Goal: Information Seeking & Learning: Check status

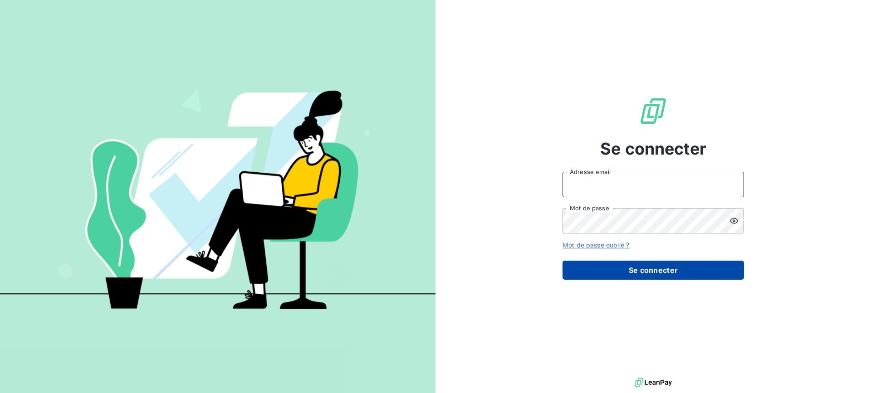
type input "r.dormy@geoxium.fr"
click at [632, 269] on button "Se connecter" at bounding box center [652, 270] width 181 height 19
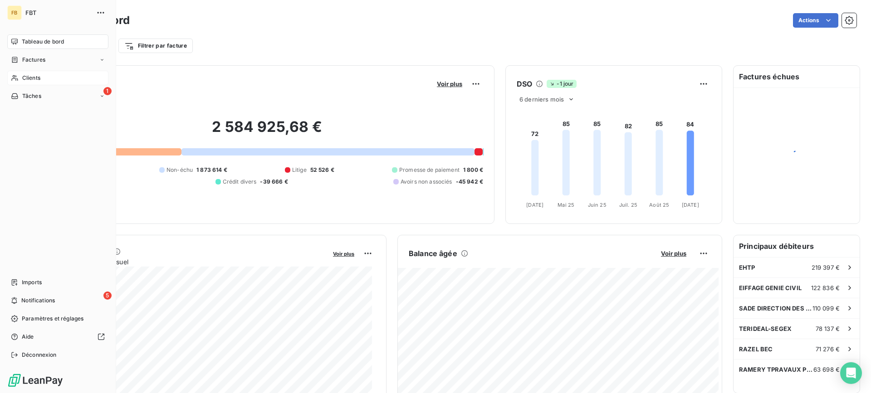
click at [25, 81] on span "Clients" at bounding box center [31, 78] width 18 height 8
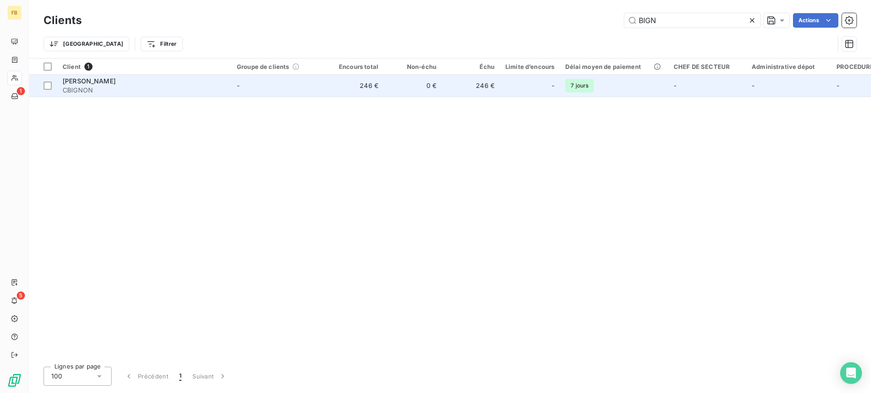
type input "BIGN"
click at [209, 90] on span "CBIGNON" at bounding box center [144, 90] width 163 height 9
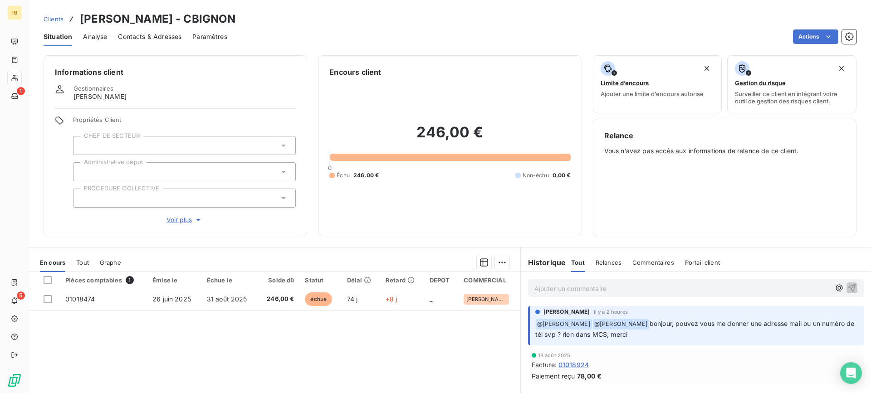
click at [157, 42] on div "Contacts & Adresses" at bounding box center [149, 36] width 63 height 19
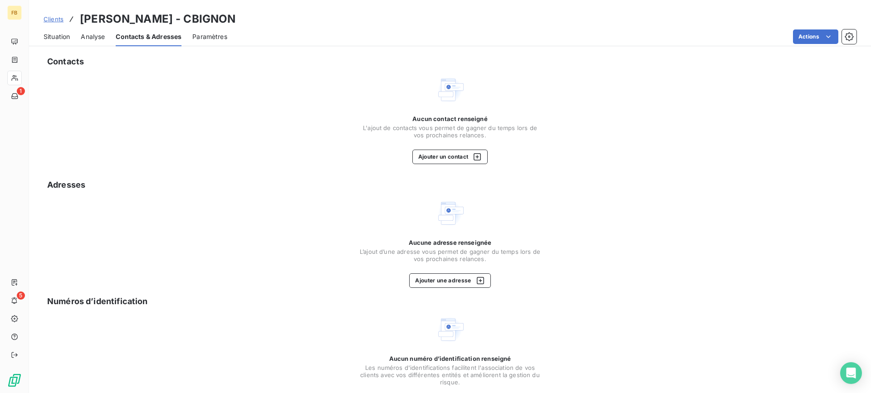
click at [67, 39] on span "Situation" at bounding box center [57, 36] width 26 height 9
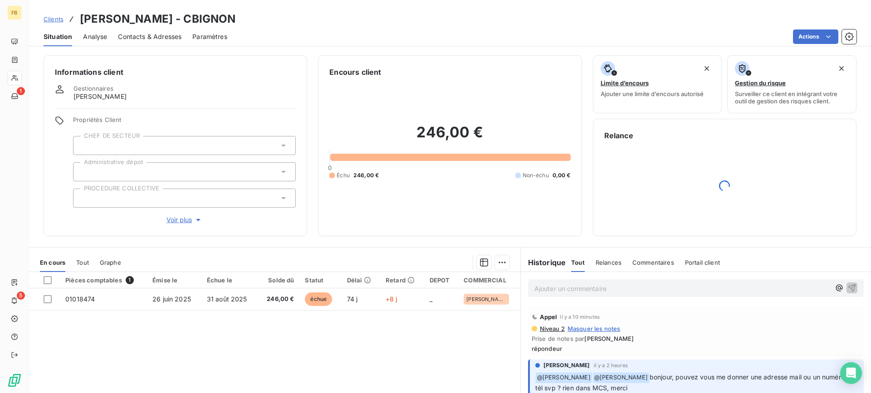
scroll to position [81, 0]
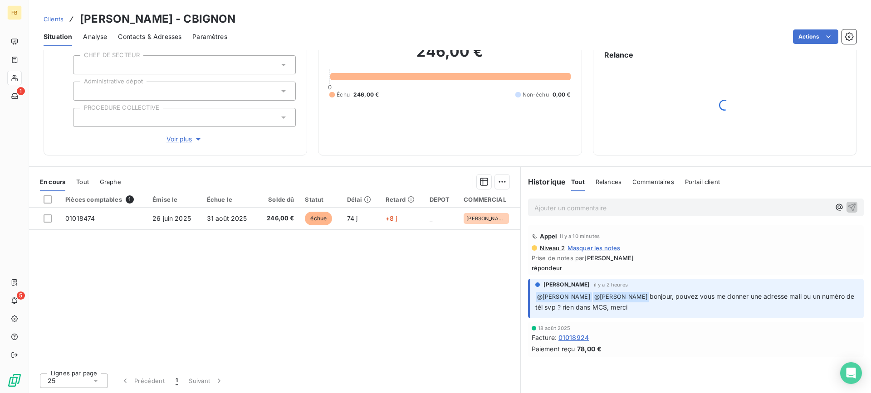
click at [246, 298] on div "Pièces comptables 1 Émise le Échue le Solde dû Statut Délai Retard DEPOT COMMER…" at bounding box center [274, 278] width 491 height 175
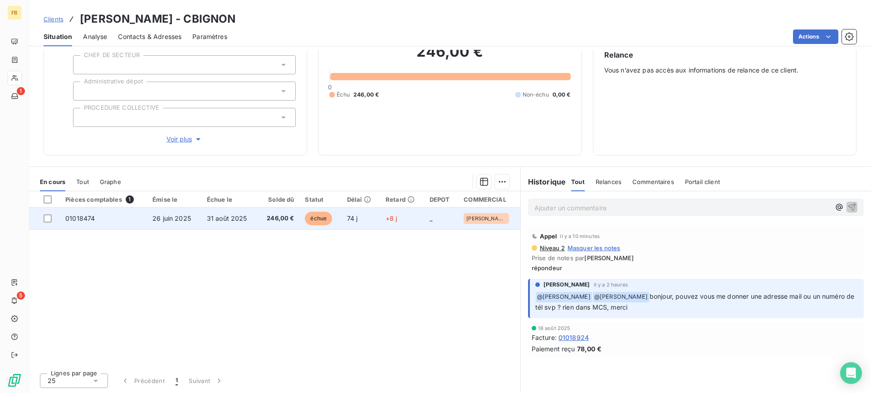
click at [229, 221] on span "31 août 2025" at bounding box center [227, 219] width 40 height 8
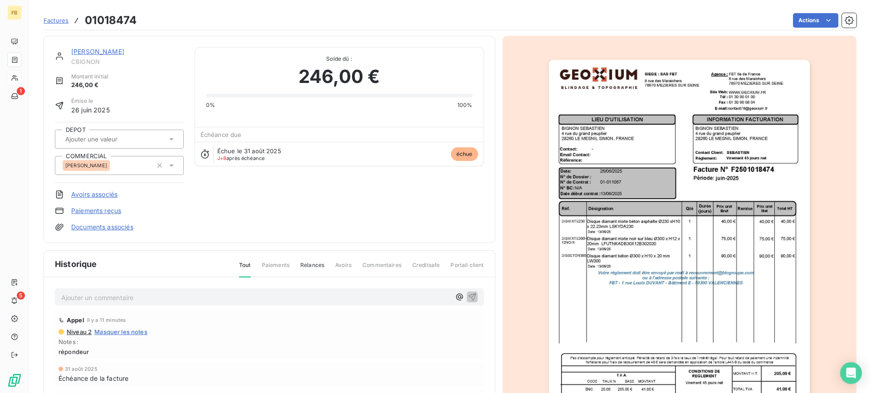
scroll to position [83, 0]
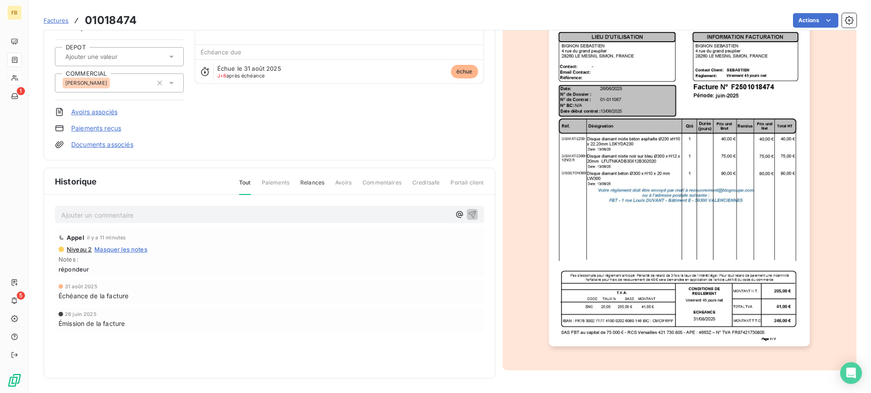
click at [254, 141] on div "BIGNON SEBASTIEN CBIGNON Montant initial 246,00 € Émise le 26 juin 2025 DEPOT C…" at bounding box center [269, 57] width 429 height 185
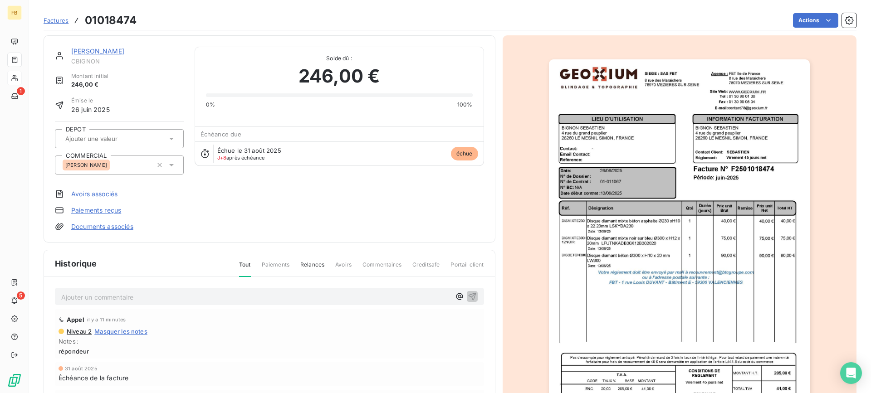
scroll to position [0, 0]
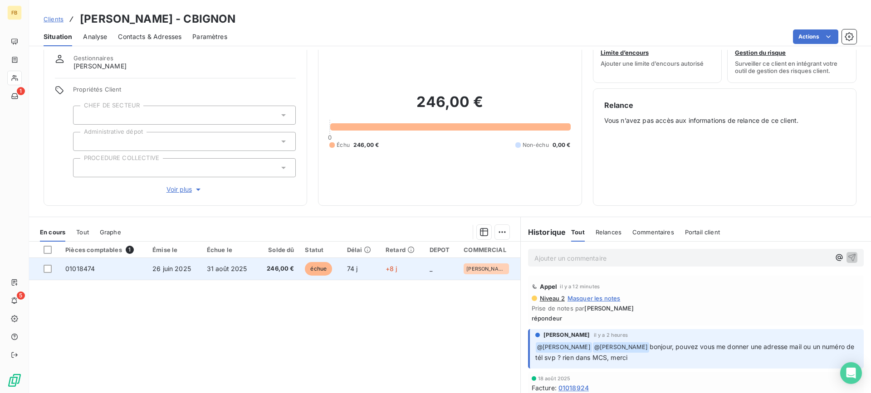
scroll to position [81, 0]
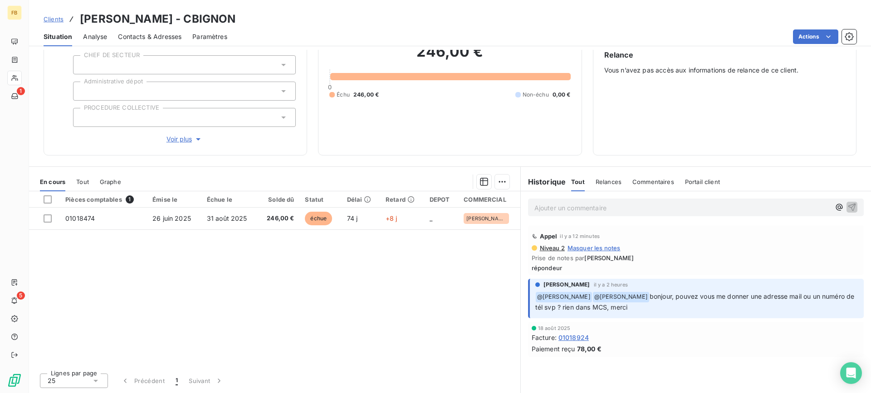
click at [574, 337] on span "01018924" at bounding box center [573, 338] width 30 height 10
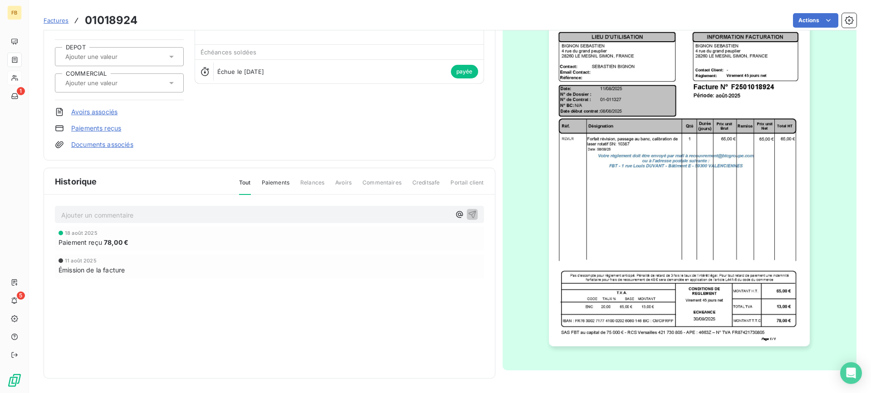
scroll to position [37, 0]
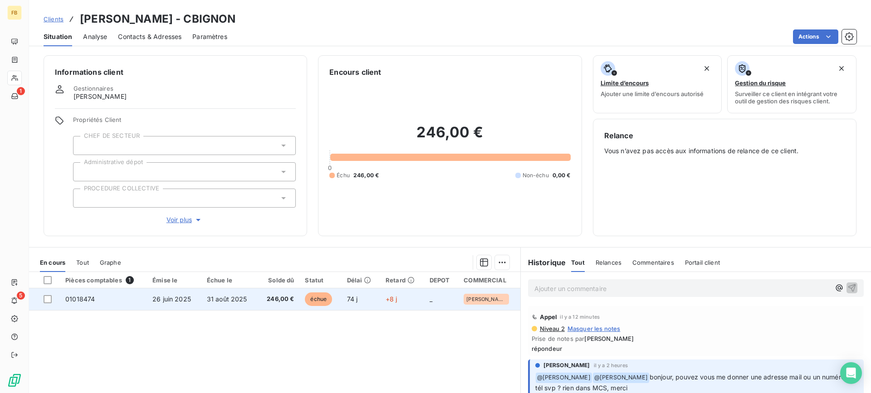
click at [230, 294] on td "31 août 2025" at bounding box center [229, 299] width 56 height 22
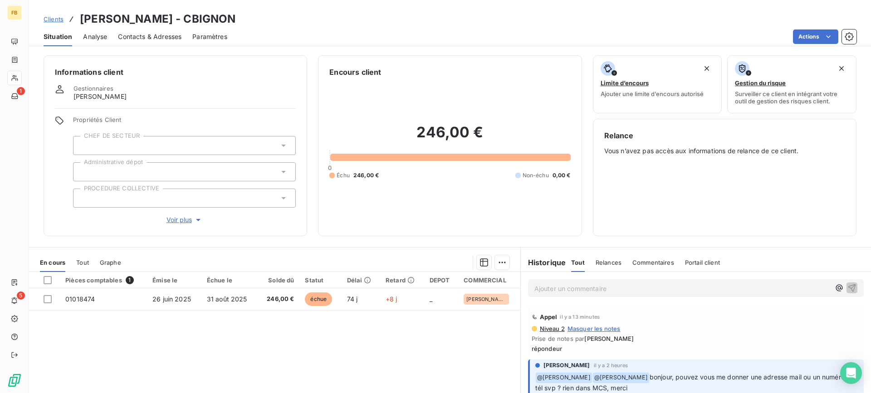
click at [154, 41] on span "Contacts & Adresses" at bounding box center [149, 36] width 63 height 9
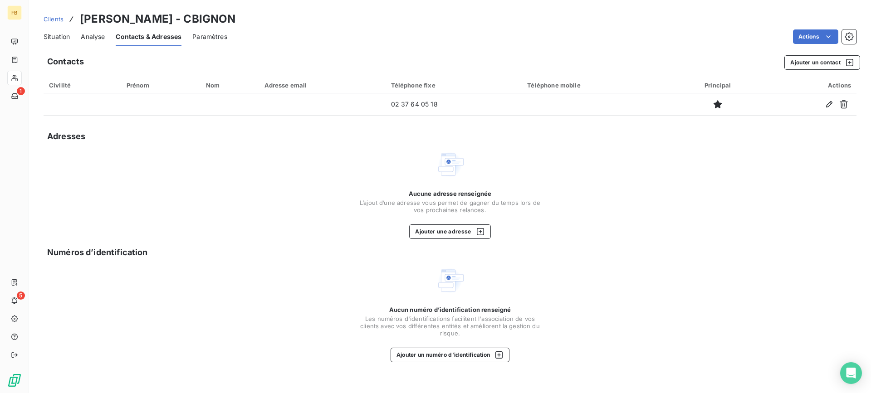
click at [70, 34] on span "Situation" at bounding box center [57, 36] width 26 height 9
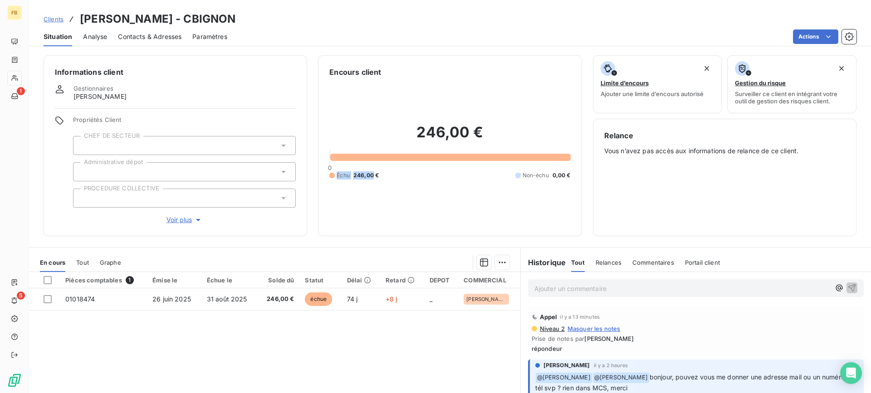
drag, startPoint x: 370, startPoint y: 195, endPoint x: 332, endPoint y: 157, distance: 54.2
click at [332, 157] on div "246,00 € 0 Échu 246,00 € Non-échu 0,00 €" at bounding box center [449, 151] width 241 height 147
click at [463, 243] on div "Informations client Gestionnaires olivier beaugrand Propriétés Client CHEF DE S…" at bounding box center [450, 221] width 842 height 343
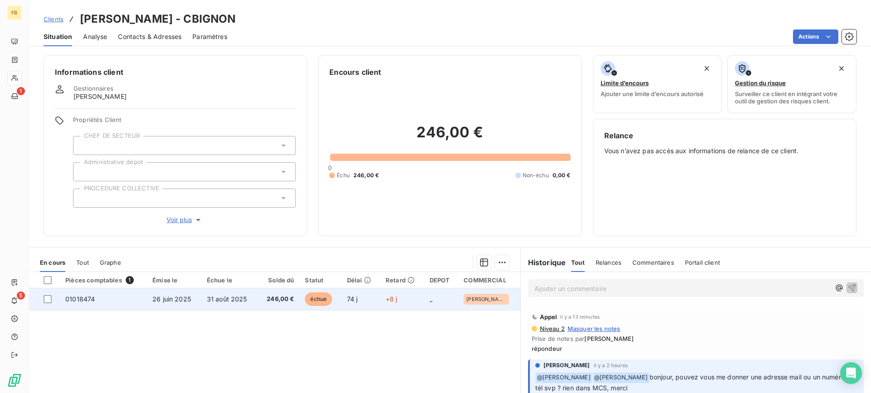
click at [280, 300] on span "246,00 €" at bounding box center [278, 299] width 31 height 9
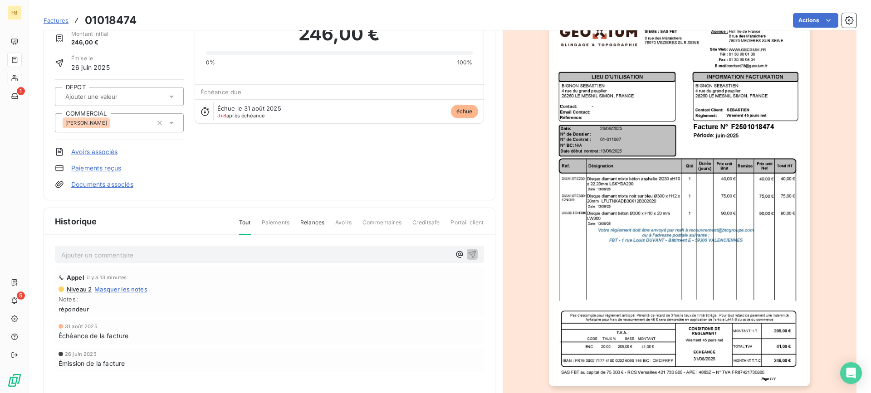
scroll to position [83, 0]
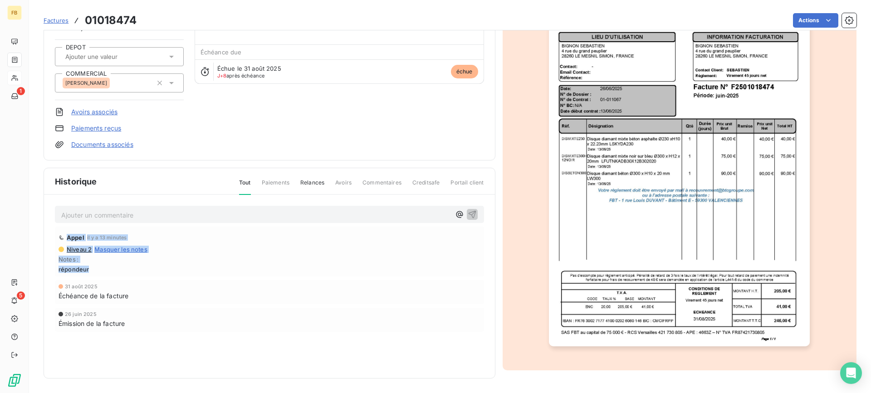
drag, startPoint x: 78, startPoint y: 265, endPoint x: 50, endPoint y: 227, distance: 47.0
click at [50, 227] on div "Ajouter un commentaire ﻿ Appel il y a 13 minutes Niveau 2 Masquer les notes Not…" at bounding box center [269, 282] width 451 height 174
click at [308, 308] on div "26 juin 2025 Émission de la facture" at bounding box center [269, 320] width 429 height 24
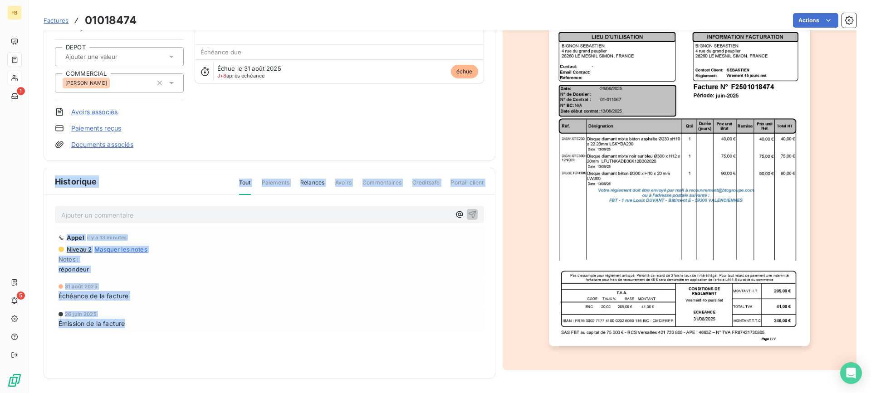
drag, startPoint x: 146, startPoint y: 331, endPoint x: 39, endPoint y: 190, distance: 176.8
click at [39, 190] on section "Factures 01018474 Actions BIGNON SEBASTIEN CBIGNON Montant initial 246,00 € Émi…" at bounding box center [450, 196] width 842 height 393
click at [269, 315] on div "26 juin 2025" at bounding box center [270, 314] width 422 height 5
click at [198, 338] on div "Appel il y a 13 minutes Niveau 2 Masquer les notes Notes : répondeur 31 août 20…" at bounding box center [269, 298] width 429 height 142
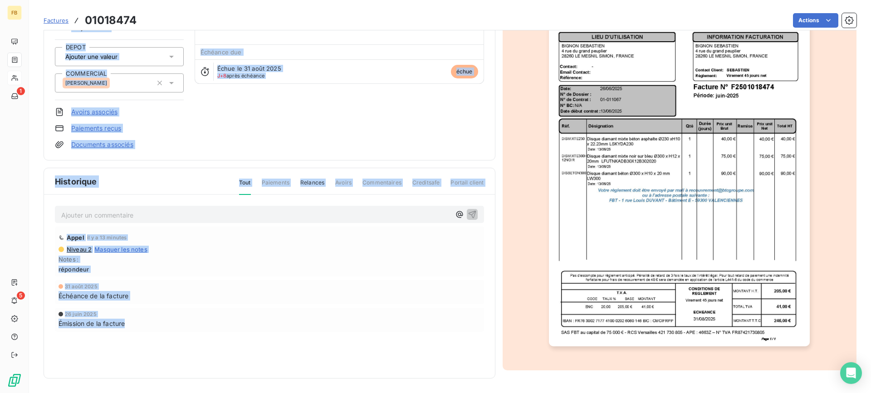
scroll to position [0, 0]
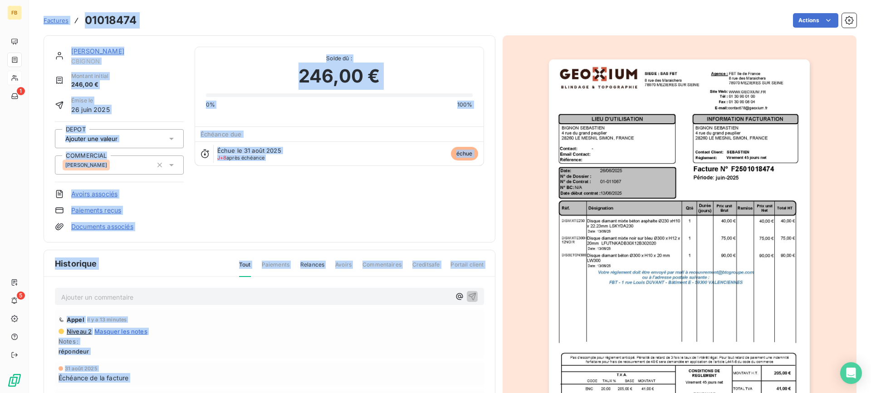
drag, startPoint x: 142, startPoint y: 332, endPoint x: 40, endPoint y: -4, distance: 351.7
click at [40, 0] on html "FB 1 5 Factures 01018474 Actions BIGNON SEBASTIEN CBIGNON Montant initial 246,0…" at bounding box center [435, 196] width 871 height 393
click at [356, 238] on div "BIGNON SEBASTIEN CBIGNON Montant initial 246,00 € Émise le 26 juin 2025 DEPOT C…" at bounding box center [270, 138] width 452 height 207
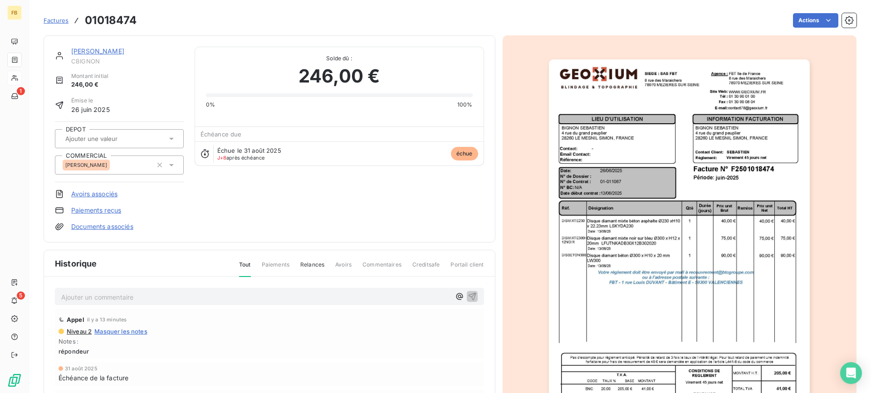
click at [385, 230] on div "BIGNON SEBASTIEN CBIGNON Montant initial 246,00 € Émise le 26 juin 2025 DEPOT C…" at bounding box center [269, 139] width 429 height 185
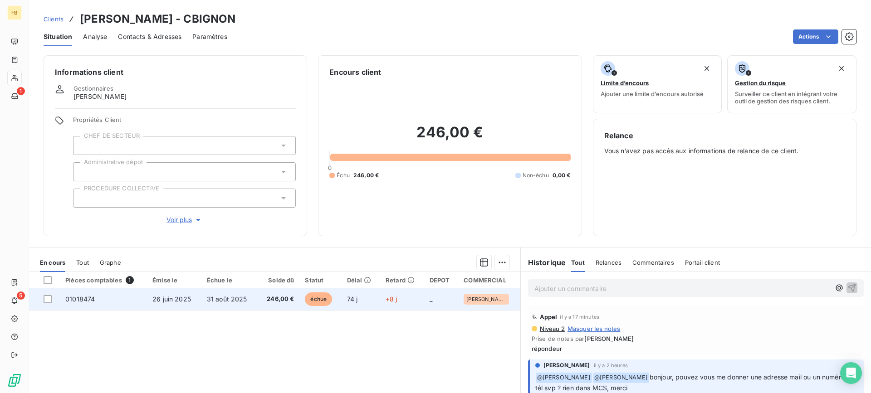
drag, startPoint x: 341, startPoint y: 357, endPoint x: 64, endPoint y: 289, distance: 285.0
click at [64, 289] on div "Pièces comptables 1 Émise le Échue le Solde dû Statut Délai Retard DEPOT COMMER…" at bounding box center [274, 359] width 491 height 175
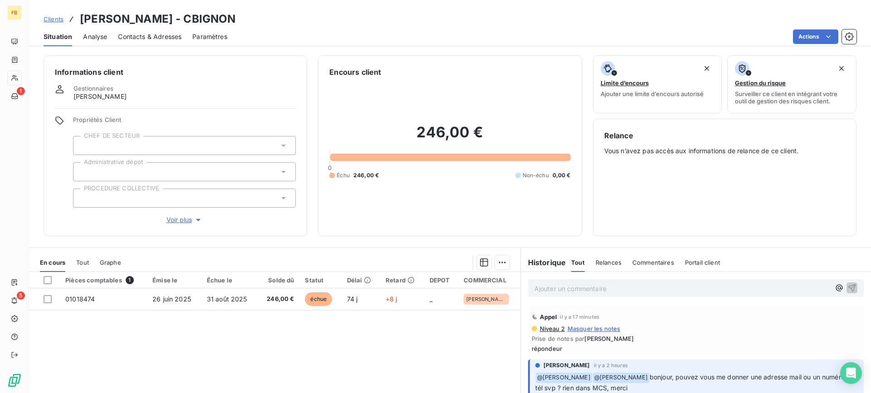
click at [250, 254] on div "En cours Tout Graphe" at bounding box center [274, 262] width 491 height 19
click at [335, 355] on div "Pièces comptables 1 Émise le Échue le Solde dû Statut Délai Retard DEPOT COMMER…" at bounding box center [274, 359] width 491 height 175
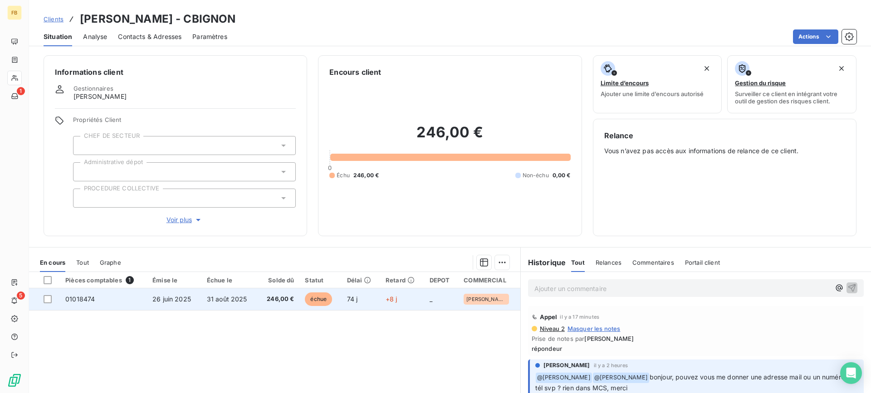
click at [283, 303] on span "246,00 €" at bounding box center [278, 299] width 31 height 9
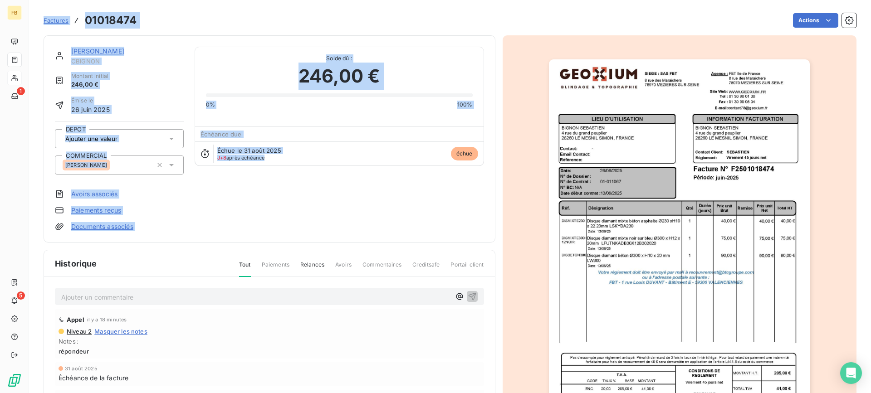
drag, startPoint x: 414, startPoint y: 215, endPoint x: 38, endPoint y: 11, distance: 427.4
click at [38, 11] on section "Factures 01018474 Actions BIGNON SEBASTIEN CBIGNON Montant initial 246,00 € Émi…" at bounding box center [450, 196] width 842 height 393
click at [347, 199] on div "BIGNON SEBASTIEN CBIGNON Montant initial 246,00 € Émise le 26 juin 2025 DEPOT C…" at bounding box center [269, 139] width 429 height 185
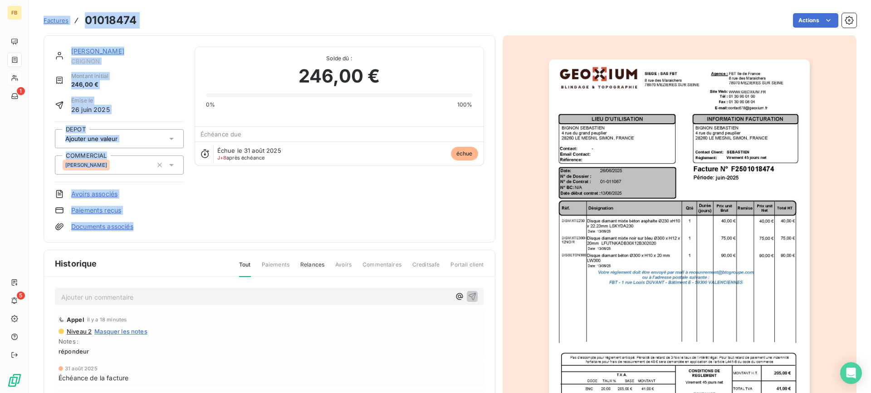
drag, startPoint x: 164, startPoint y: 240, endPoint x: -10, endPoint y: -29, distance: 320.7
click at [0, 0] on html "FB 1 5 Factures 01018474 Actions BIGNON SEBASTIEN CBIGNON Montant initial 246,0…" at bounding box center [435, 196] width 871 height 393
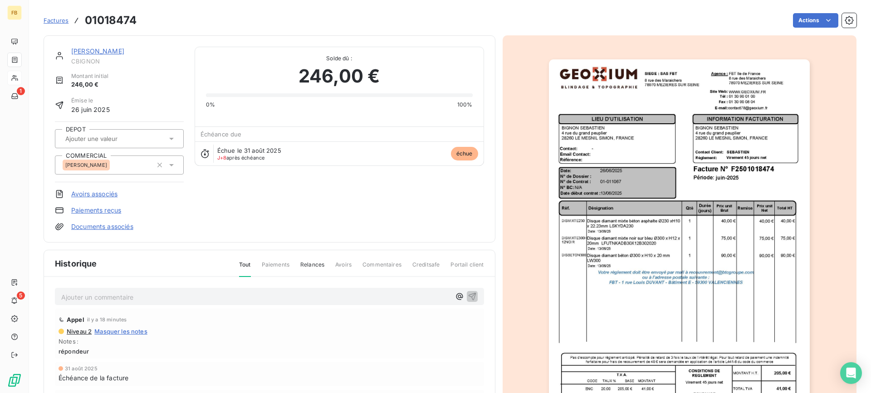
click at [382, 224] on div "BIGNON SEBASTIEN CBIGNON Montant initial 246,00 € Émise le 26 juin 2025 DEPOT C…" at bounding box center [269, 139] width 429 height 185
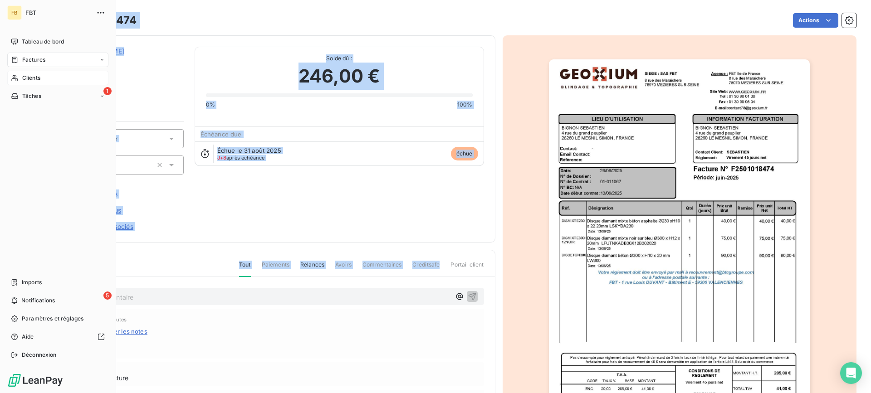
drag, startPoint x: 438, startPoint y: 248, endPoint x: 28, endPoint y: 21, distance: 469.0
click at [26, 15] on div "FB FBT Tableau de bord Factures Clients 1 Tâches Imports 5 Notifications Paramè…" at bounding box center [435, 196] width 871 height 393
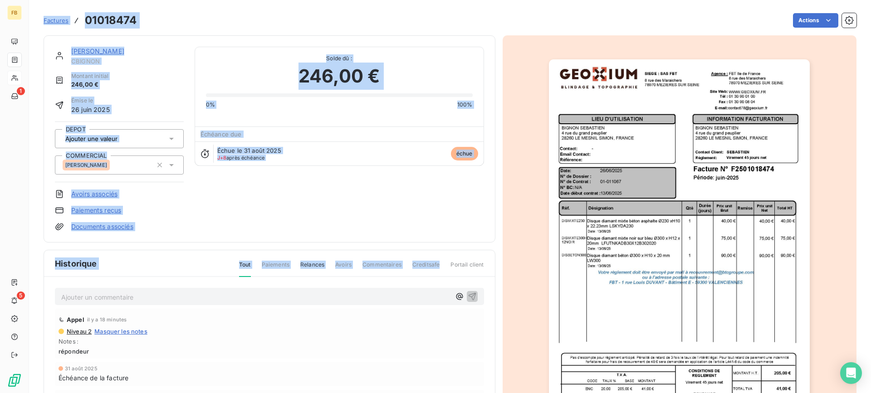
click at [434, 205] on div "BIGNON SEBASTIEN CBIGNON Montant initial 246,00 € Émise le 26 juin 2025 DEPOT C…" at bounding box center [269, 139] width 429 height 185
click at [395, 205] on div "BIGNON SEBASTIEN CBIGNON Montant initial 246,00 € Émise le 26 juin 2025 DEPOT C…" at bounding box center [269, 139] width 429 height 185
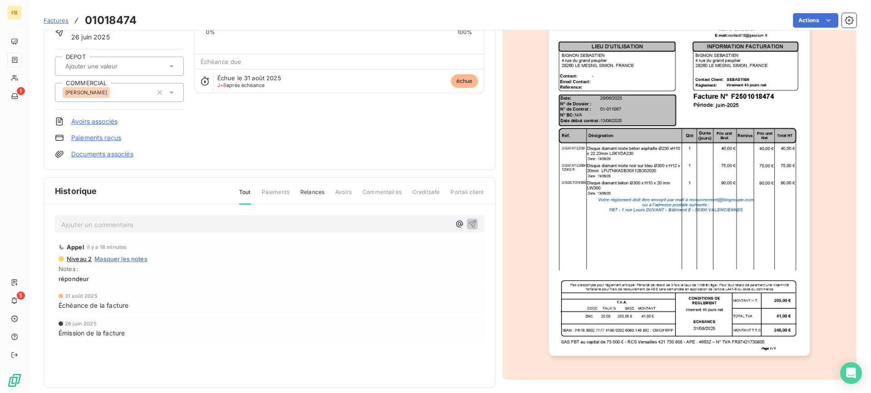
scroll to position [83, 0]
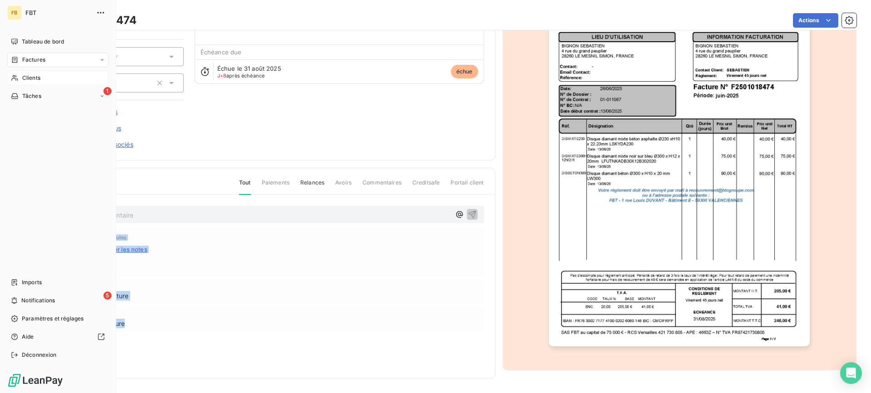
drag, startPoint x: 173, startPoint y: 339, endPoint x: 9, endPoint y: 68, distance: 317.1
click at [8, 69] on div "FB FBT Tableau de bord Factures Clients 1 Tâches Imports 5 Notifications Paramè…" at bounding box center [435, 196] width 871 height 393
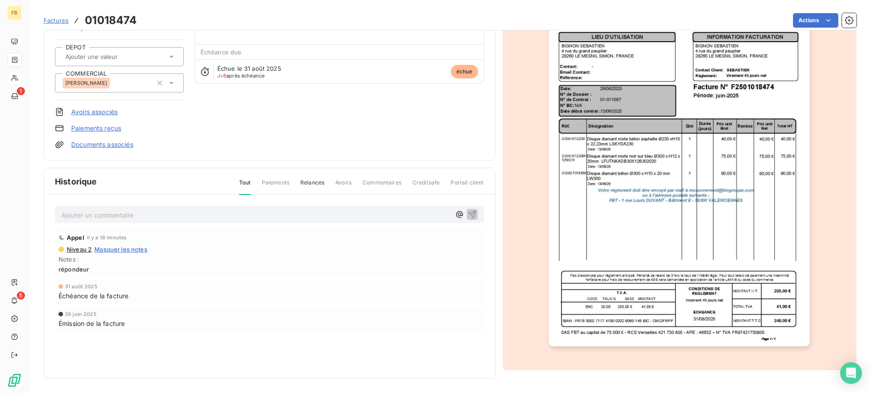
click at [305, 119] on div "BIGNON SEBASTIEN CBIGNON Montant initial 246,00 € Émise le 26 juin 2025 DEPOT C…" at bounding box center [269, 57] width 429 height 185
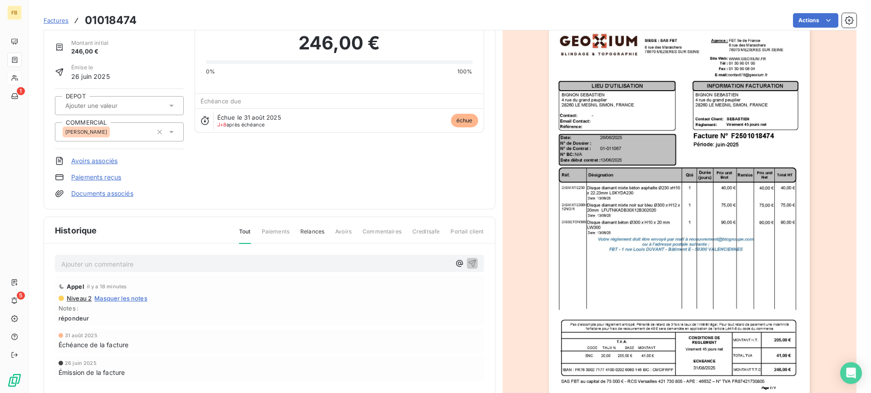
scroll to position [0, 0]
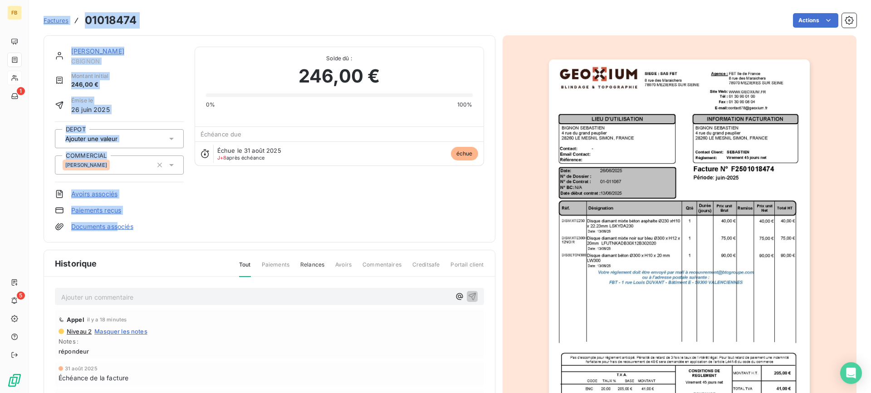
drag, startPoint x: 120, startPoint y: 235, endPoint x: 16, endPoint y: -13, distance: 268.8
click at [16, 0] on html "FB 1 5 Factures 01018474 Actions BIGNON SEBASTIEN CBIGNON Montant initial 246,0…" at bounding box center [435, 196] width 871 height 393
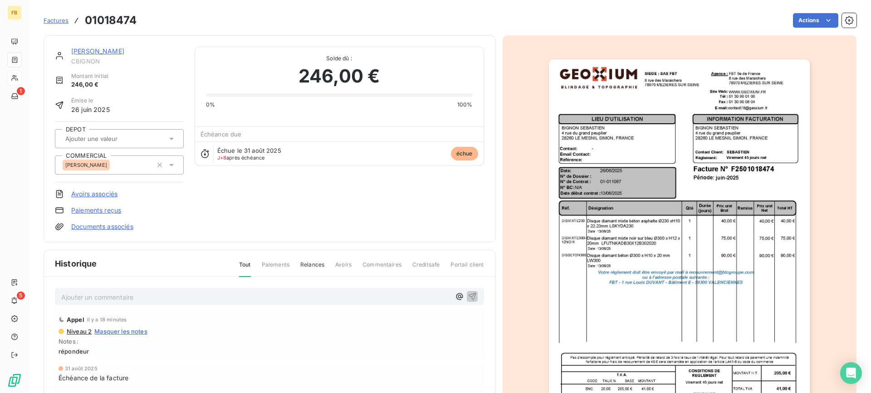
click at [296, 217] on div "BIGNON SEBASTIEN CBIGNON Montant initial 246,00 € Émise le 26 juin 2025 DEPOT C…" at bounding box center [269, 139] width 429 height 185
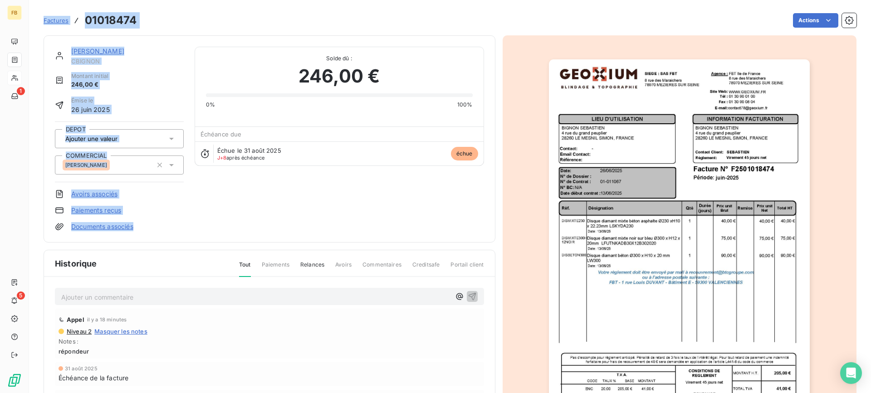
drag, startPoint x: 213, startPoint y: 223, endPoint x: 24, endPoint y: -6, distance: 297.1
click at [24, 0] on html "FB 1 5 Factures 01018474 Actions BIGNON SEBASTIEN CBIGNON Montant initial 246,0…" at bounding box center [435, 196] width 871 height 393
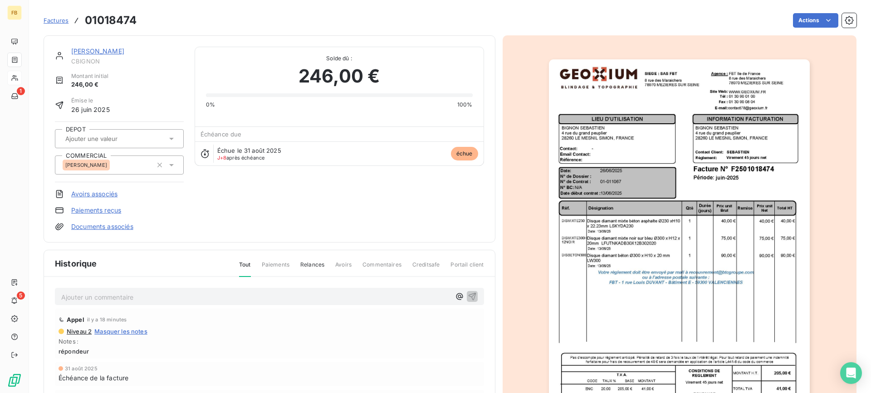
click at [356, 207] on div "BIGNON SEBASTIEN CBIGNON Montant initial 246,00 € Émise le 26 juin 2025 DEPOT C…" at bounding box center [269, 139] width 429 height 185
click at [206, 234] on div "BIGNON SEBASTIEN CBIGNON Montant initial 246,00 € Émise le 26 juin 2025 DEPOT C…" at bounding box center [270, 138] width 452 height 207
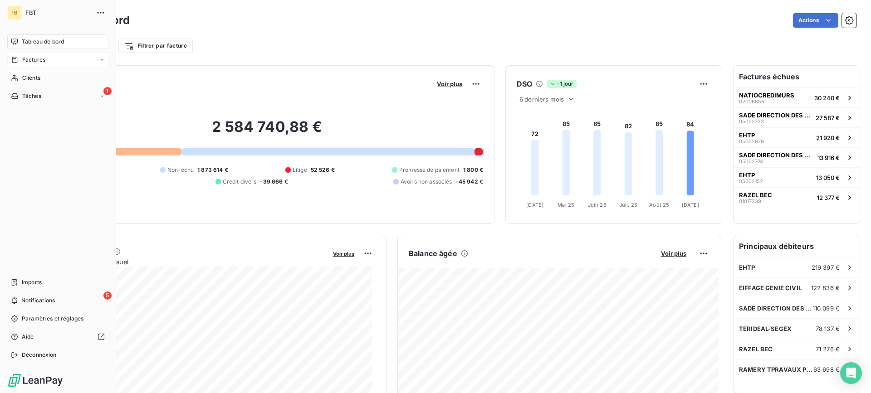
click at [23, 59] on span "Factures" at bounding box center [33, 60] width 23 height 8
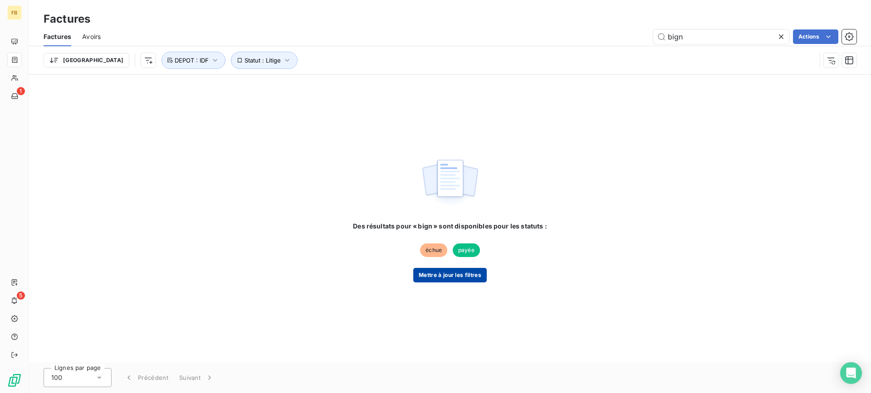
type input "bign"
click at [476, 270] on button "Mettre à jour les filtres" at bounding box center [449, 275] width 73 height 15
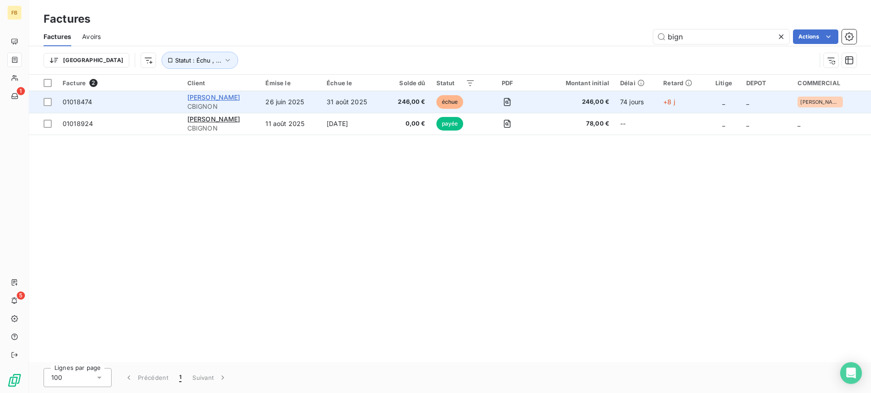
click at [240, 101] on span "[PERSON_NAME]" at bounding box center [213, 97] width 53 height 8
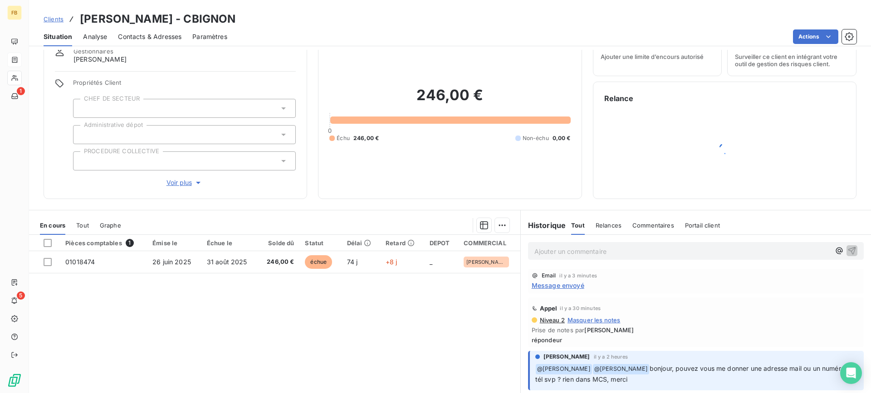
scroll to position [81, 0]
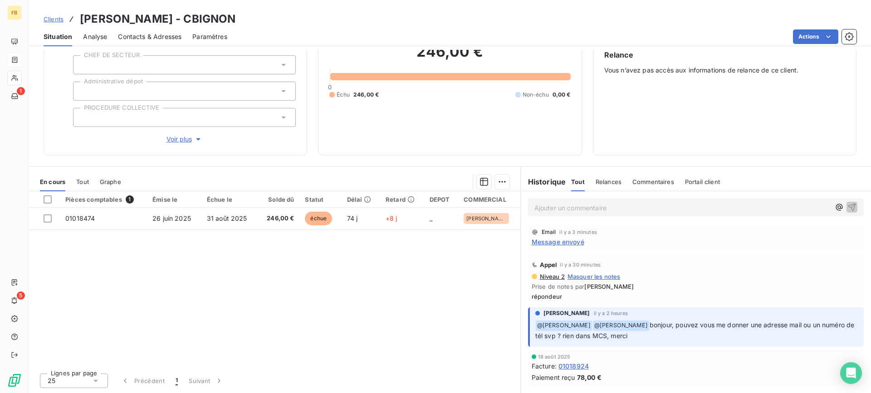
click at [388, 319] on div "Pièces comptables 1 Émise le Échue le Solde dû Statut Délai Retard DEPOT COMMER…" at bounding box center [274, 278] width 491 height 175
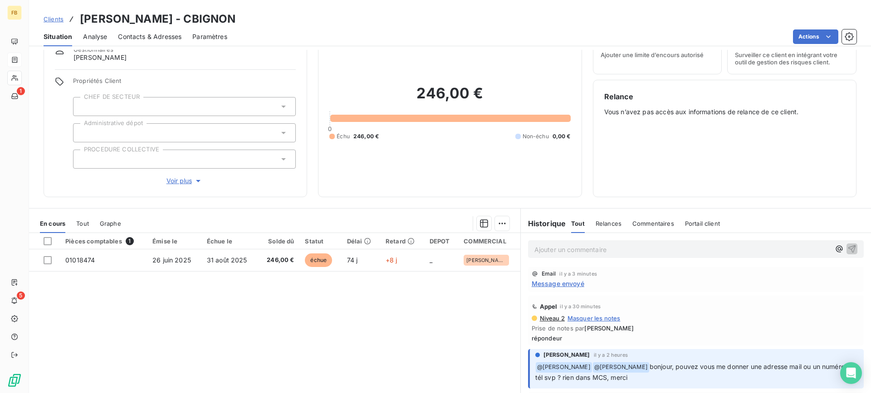
scroll to position [0, 0]
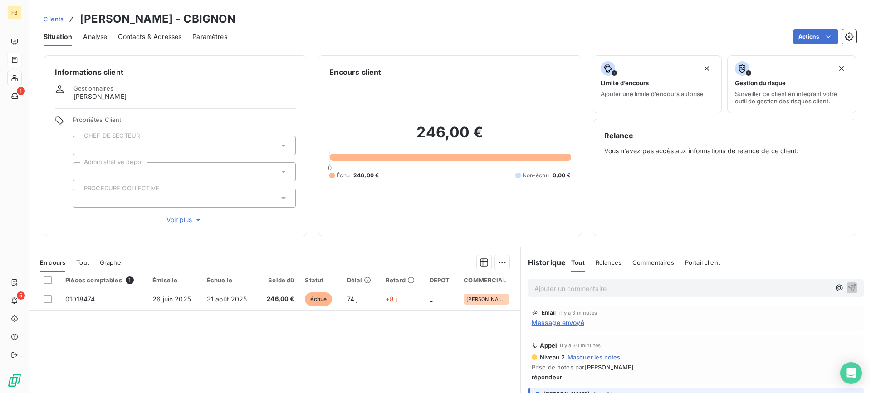
click at [151, 30] on div "Contacts & Adresses" at bounding box center [149, 36] width 63 height 19
